Goal: Information Seeking & Learning: Learn about a topic

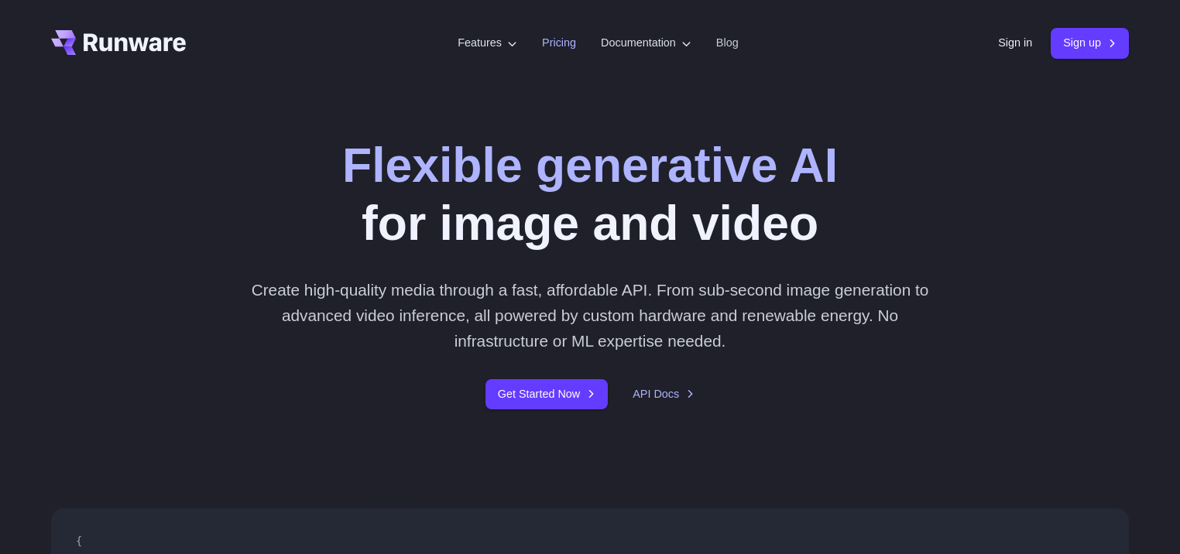
click at [557, 50] on link "Pricing" at bounding box center [559, 43] width 34 height 18
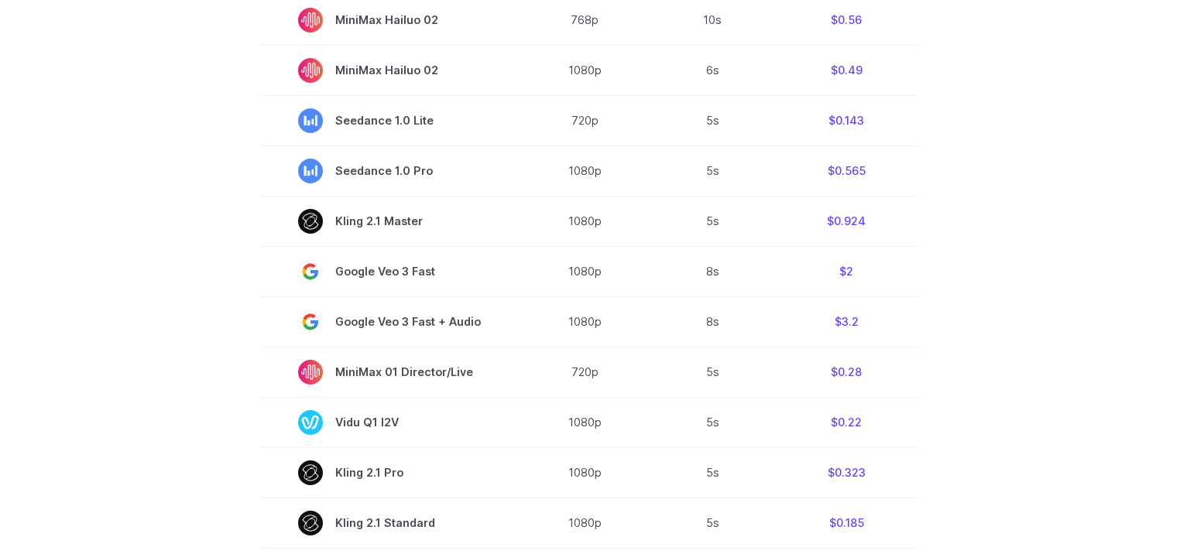
scroll to position [620, 0]
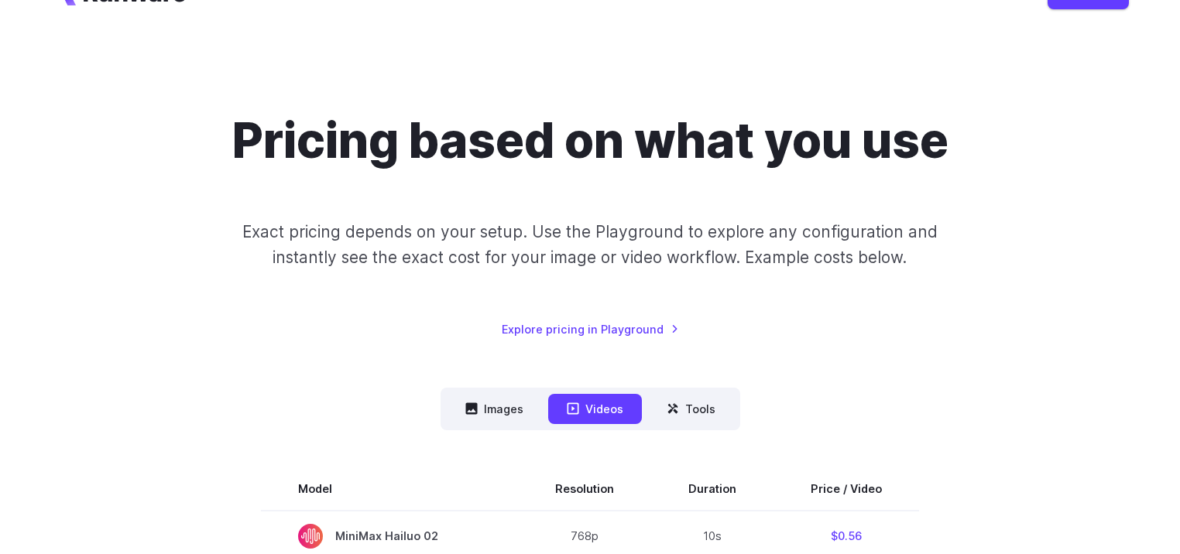
scroll to position [0, 0]
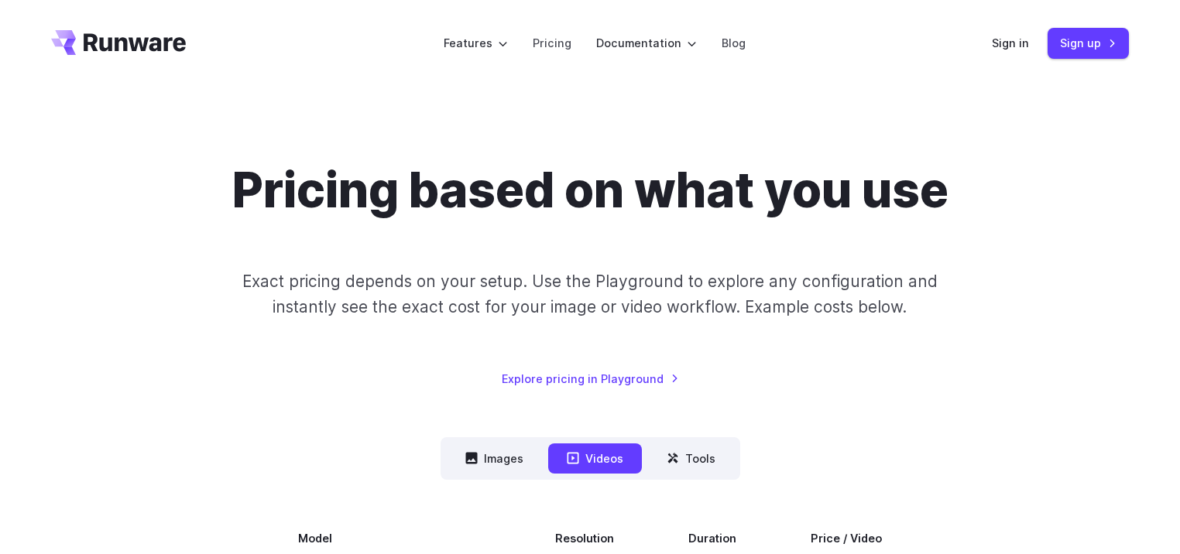
click at [70, 265] on div "Pricing based on what you use Exact pricing depends on your setup. Use the Play…" at bounding box center [590, 274] width 1078 height 227
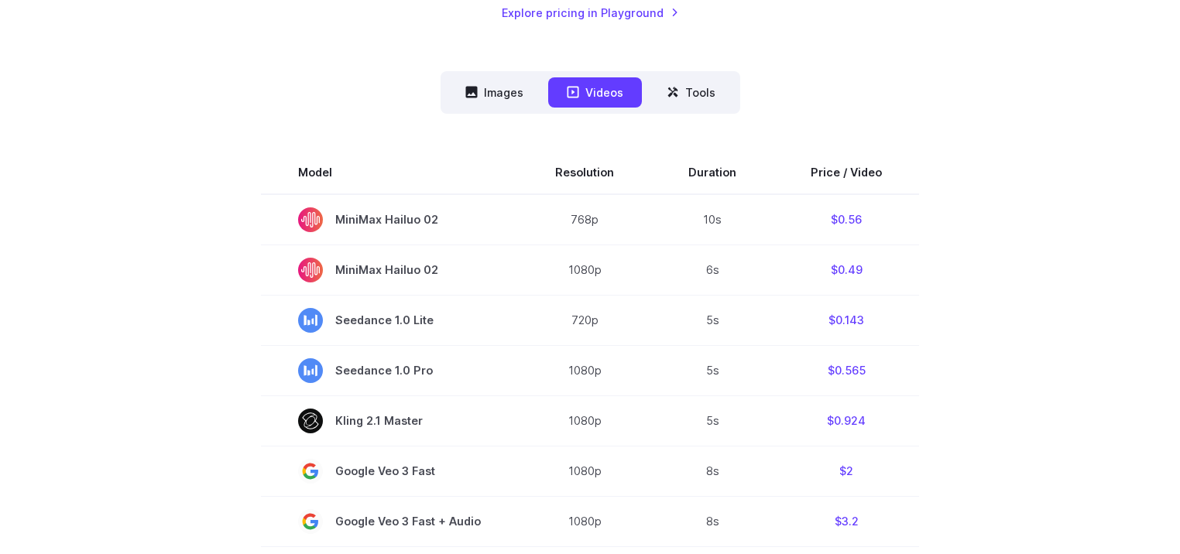
scroll to position [487, 0]
